Goal: Task Accomplishment & Management: Manage account settings

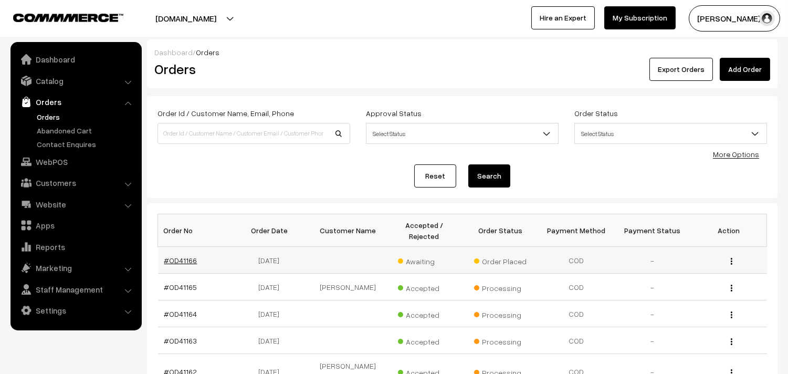
click at [185, 261] on link "#OD41166" at bounding box center [180, 260] width 33 height 9
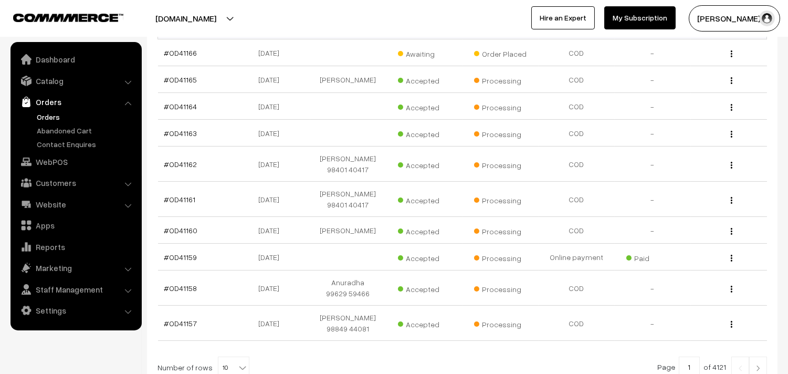
scroll to position [291, 0]
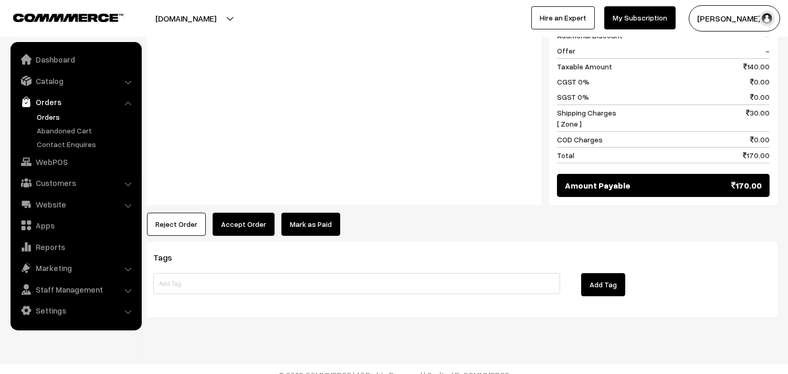
click at [247, 219] on button "Accept Order" at bounding box center [244, 224] width 62 height 23
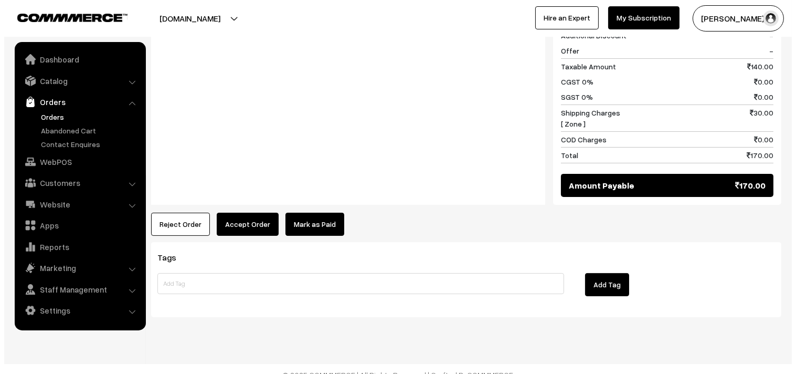
scroll to position [481, 0]
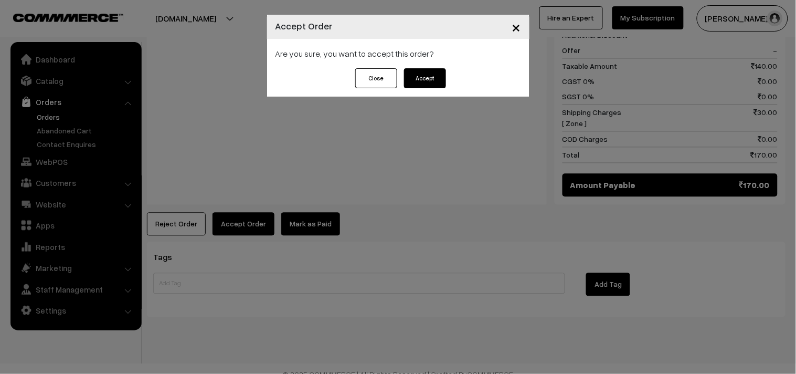
click at [457, 72] on div "Close Accept" at bounding box center [398, 82] width 262 height 28
click at [420, 75] on button "Accept" at bounding box center [425, 78] width 42 height 20
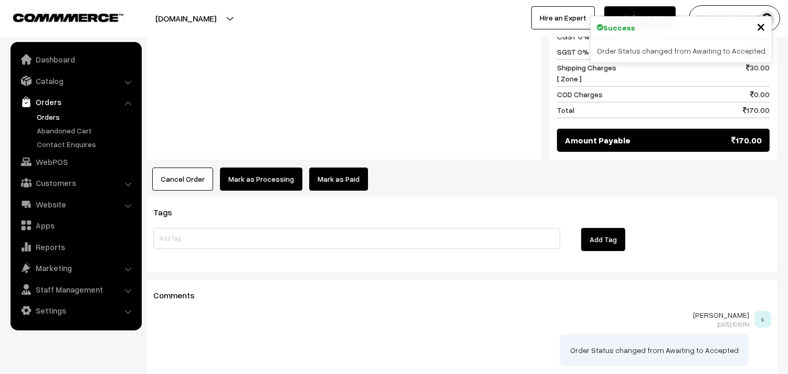
click at [250, 176] on button "Mark as Processing" at bounding box center [261, 178] width 82 height 23
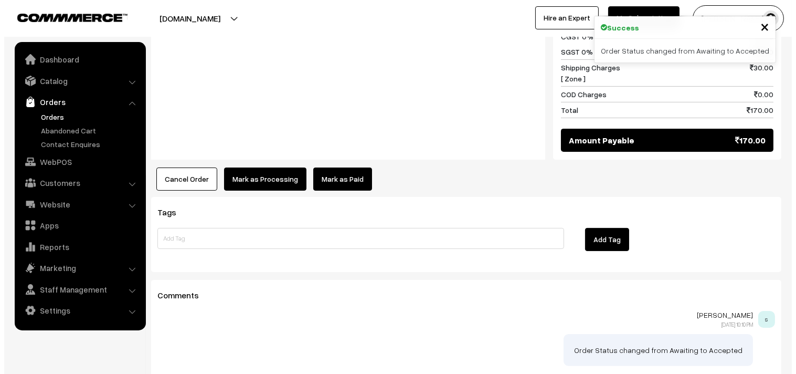
scroll to position [526, 0]
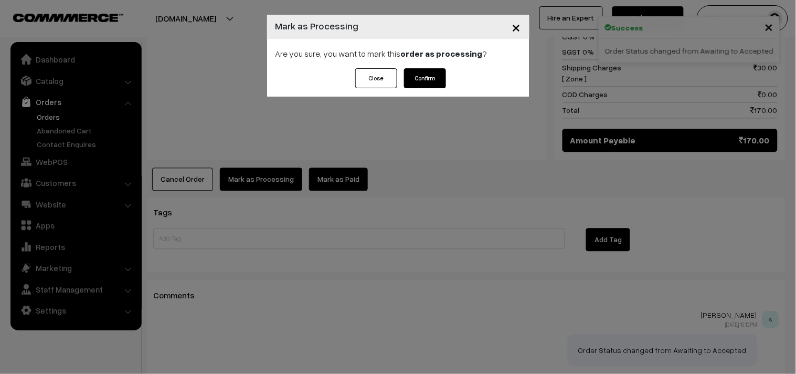
click at [427, 86] on button "Confirm" at bounding box center [425, 78] width 42 height 20
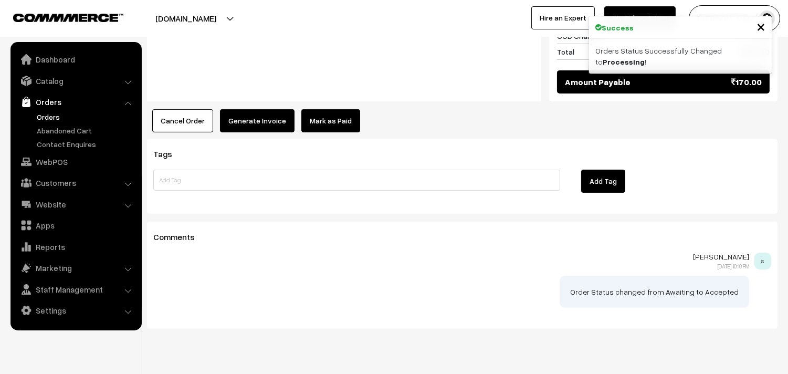
click at [271, 112] on button "Generate Invoice" at bounding box center [257, 120] width 75 height 23
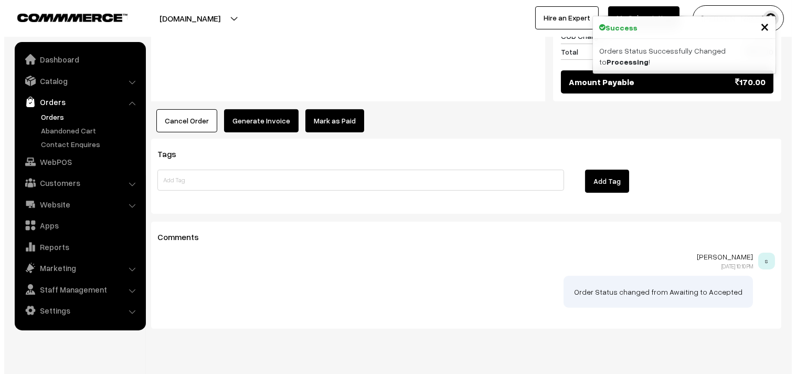
scroll to position [584, 0]
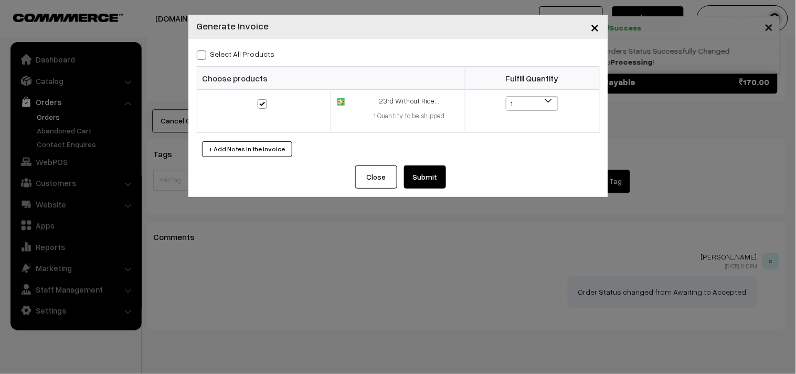
click at [204, 50] on span at bounding box center [201, 54] width 9 height 9
click at [204, 50] on input "Select All Products" at bounding box center [200, 53] width 7 height 7
checkbox input "true"
click at [411, 166] on button "Submit" at bounding box center [425, 176] width 42 height 23
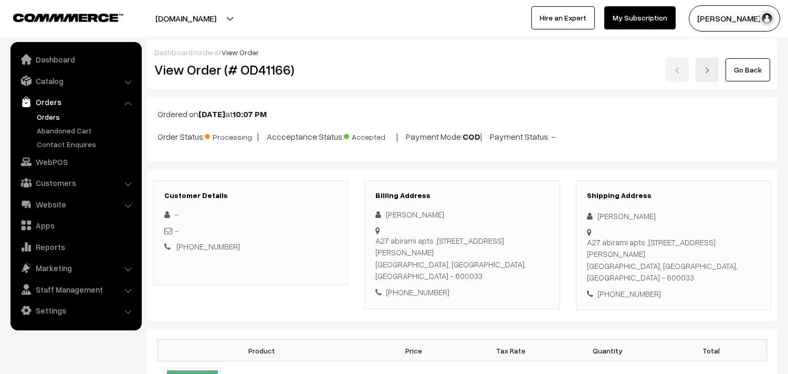
scroll to position [583, 0]
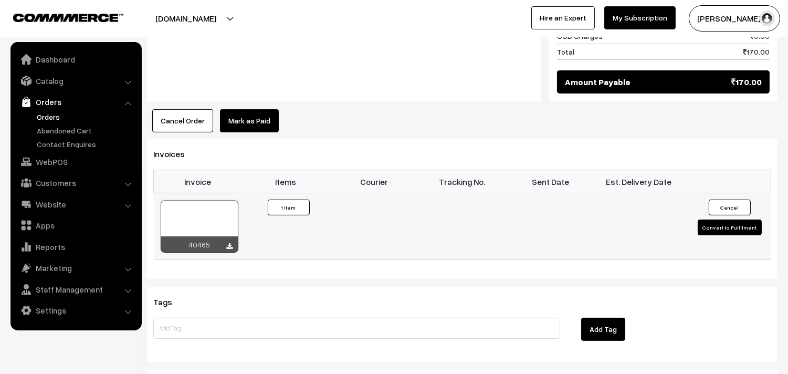
click at [214, 218] on div at bounding box center [200, 226] width 78 height 52
